Goal: Task Accomplishment & Management: Use online tool/utility

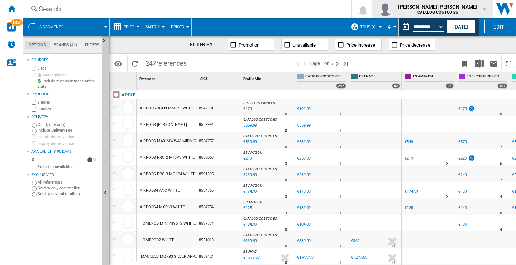
click at [255, 10] on md-icon "button" at bounding box center [485, 9] width 6 height 6
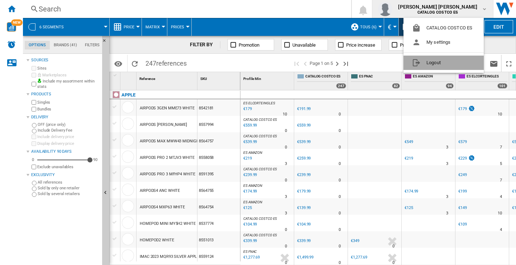
click at [255, 59] on button "Logout" at bounding box center [444, 63] width 80 height 14
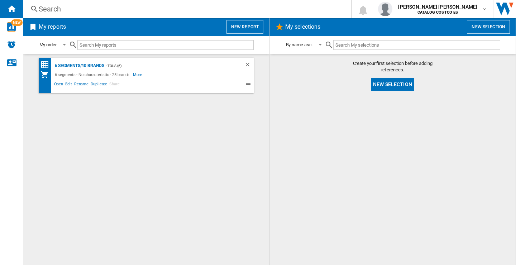
click at [244, 27] on button "New report" at bounding box center [245, 27] width 37 height 14
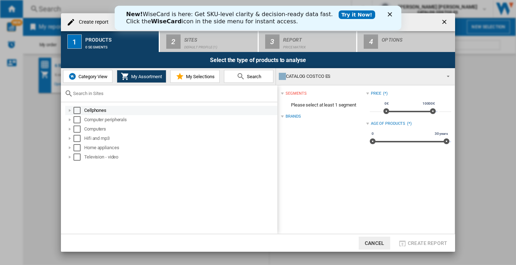
click at [73, 107] on div at bounding box center [69, 110] width 7 height 7
click at [71, 109] on div at bounding box center [69, 110] width 7 height 7
click at [77, 110] on div "Select" at bounding box center [77, 110] width 7 height 7
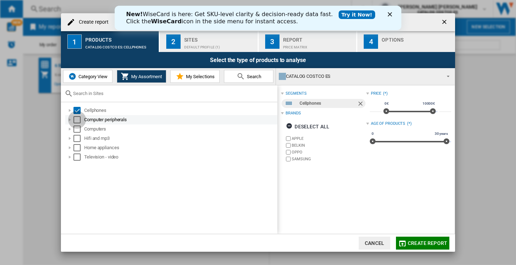
click at [77, 118] on div "Select" at bounding box center [77, 119] width 7 height 7
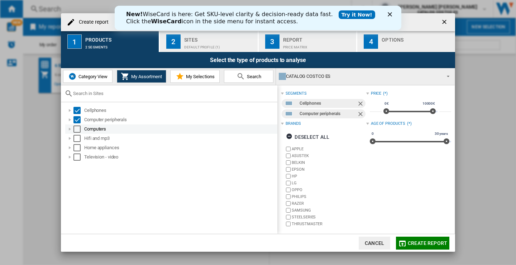
click at [78, 128] on div "Select" at bounding box center [77, 129] width 7 height 7
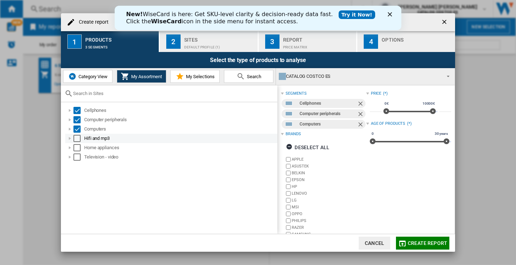
click at [75, 139] on div "Select" at bounding box center [77, 138] width 7 height 7
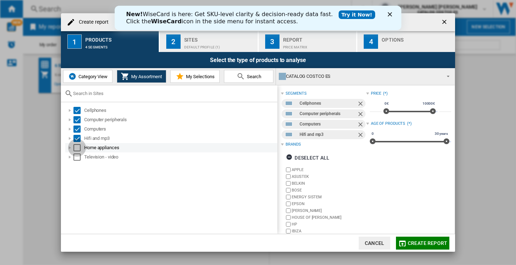
click at [75, 147] on div "Select" at bounding box center [77, 147] width 7 height 7
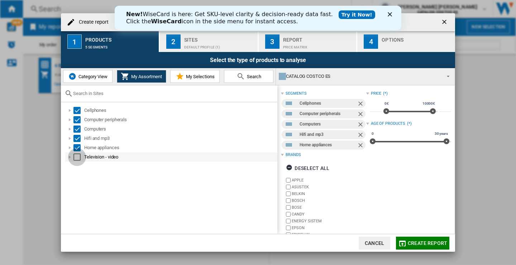
click at [76, 155] on div "Select" at bounding box center [77, 156] width 7 height 7
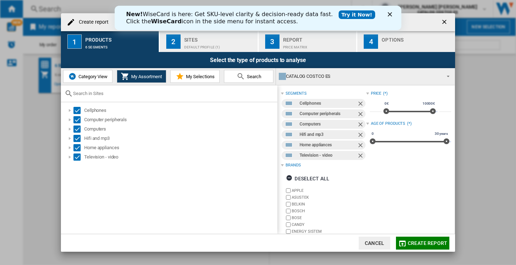
click at [195, 39] on div "Sites" at bounding box center [219, 38] width 71 height 8
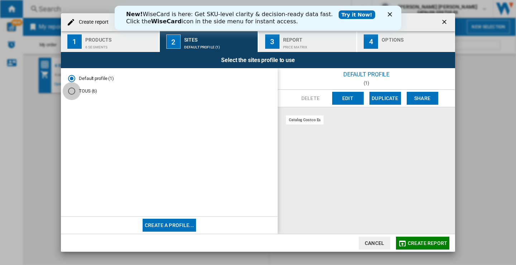
click at [72, 90] on div "TOUS (6)" at bounding box center [71, 90] width 7 height 7
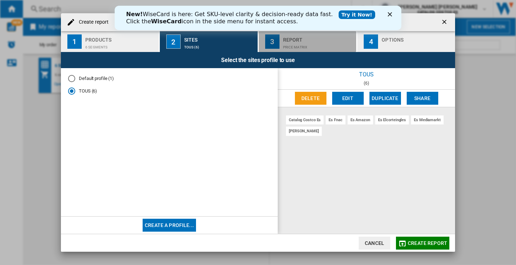
click at [293, 39] on div "Report" at bounding box center [318, 38] width 71 height 8
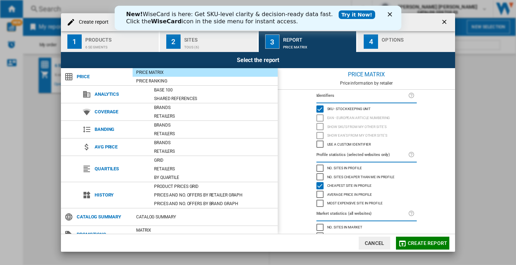
click at [402, 45] on div "button" at bounding box center [417, 46] width 71 height 8
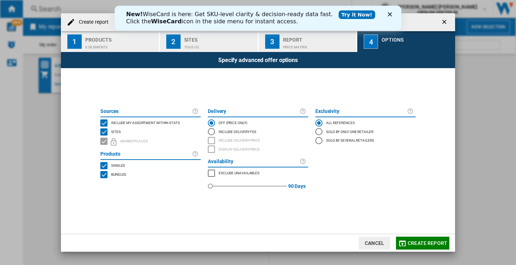
click at [419, 241] on span "Create report" at bounding box center [427, 243] width 39 height 6
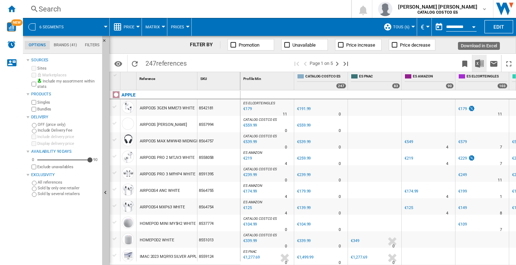
click at [478, 62] on img "Download in Excel" at bounding box center [480, 63] width 9 height 9
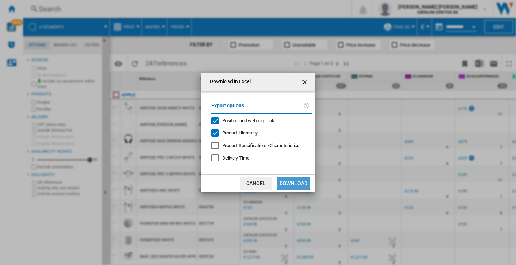
click at [300, 181] on button "Download" at bounding box center [294, 183] width 32 height 13
